Goal: Find specific page/section: Find specific page/section

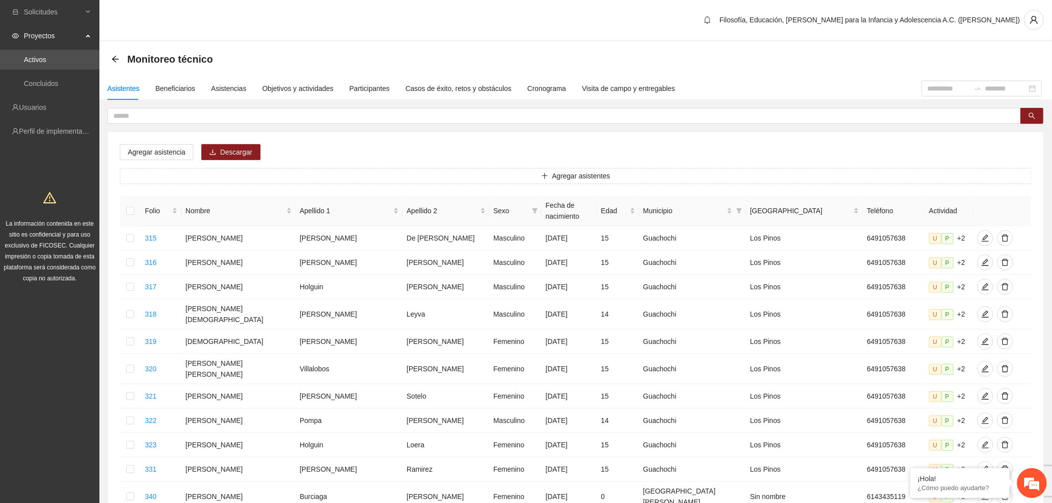
click at [46, 63] on link "Activos" at bounding box center [35, 60] width 22 height 8
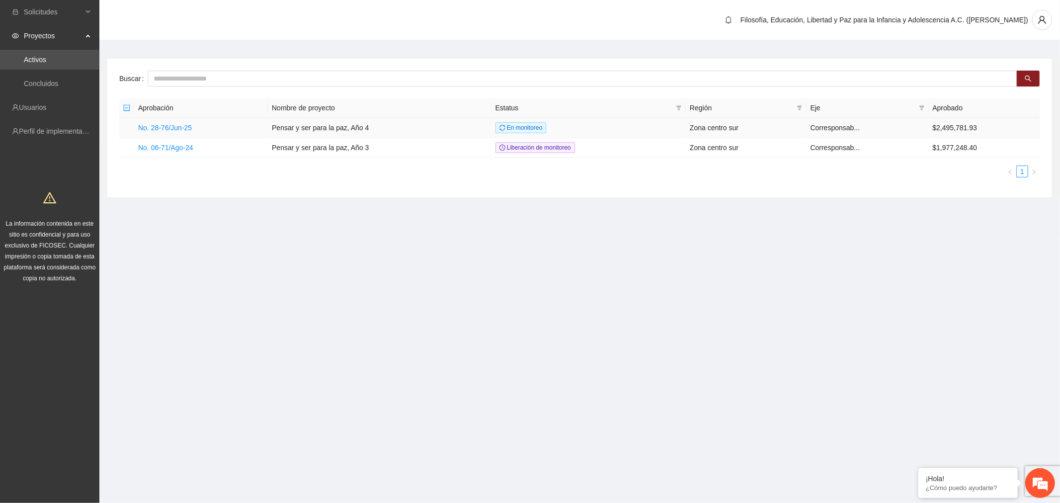
click at [169, 125] on link "No. 28-76/Jun-25" at bounding box center [165, 128] width 54 height 8
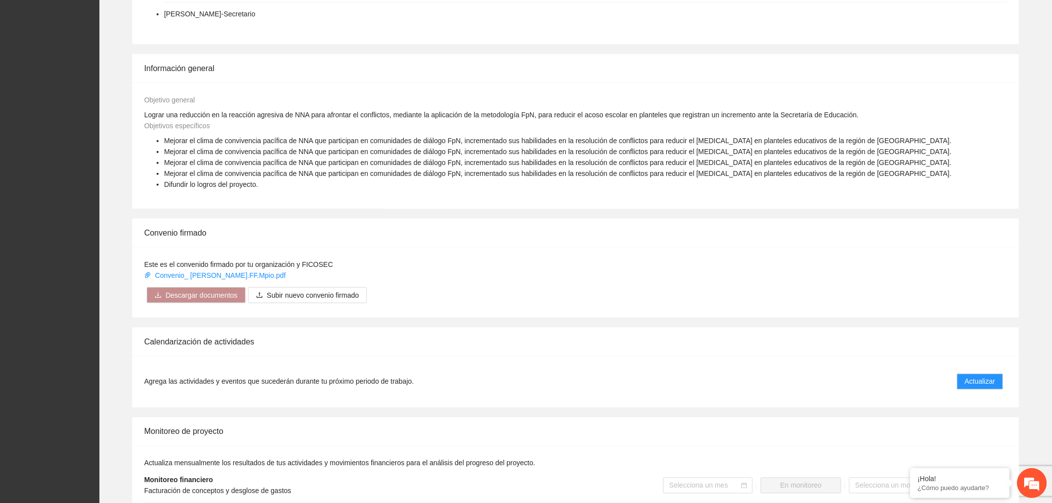
scroll to position [607, 0]
